Goal: Task Accomplishment & Management: Manage account settings

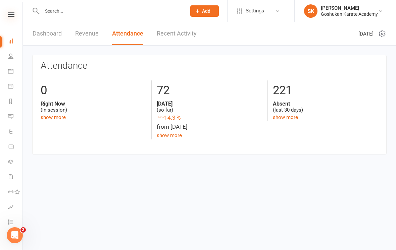
click at [10, 14] on icon at bounding box center [11, 14] width 6 height 4
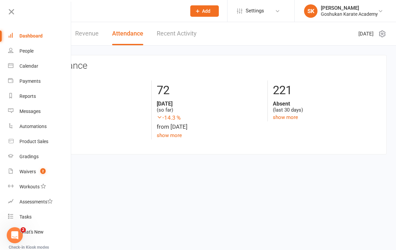
click at [29, 37] on div "Dashboard" at bounding box center [30, 35] width 23 height 5
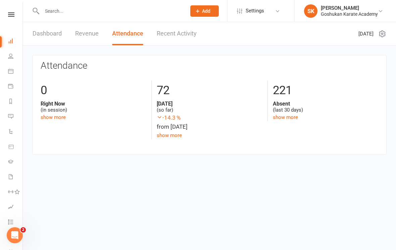
click at [12, 11] on nav "Clubworx Dashboard People Calendar Payments Reports Messages Automations Produc…" at bounding box center [11, 127] width 23 height 250
click at [13, 15] on icon at bounding box center [11, 14] width 6 height 4
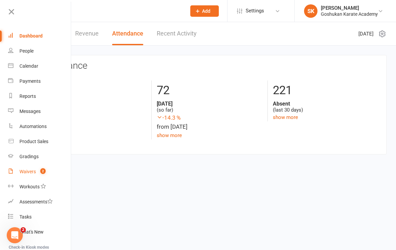
click at [26, 173] on div "Waivers" at bounding box center [27, 171] width 16 height 5
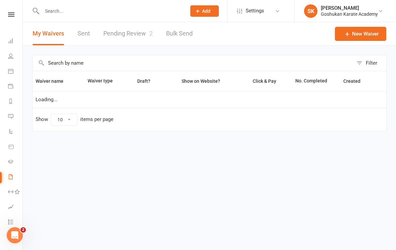
click at [128, 35] on link "Pending Review 2" at bounding box center [127, 33] width 49 height 23
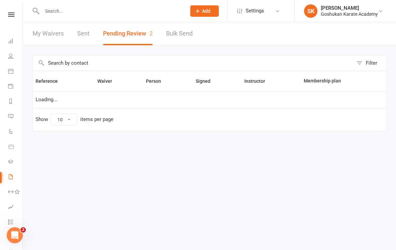
select select "25"
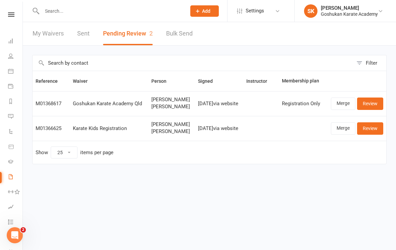
click at [12, 17] on div "Clubworx" at bounding box center [11, 23] width 22 height 22
click at [11, 15] on icon at bounding box center [11, 14] width 6 height 4
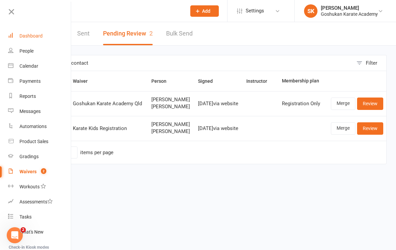
click at [29, 31] on link "Dashboard" at bounding box center [39, 36] width 63 height 15
